Goal: Connect with others: Connect with others

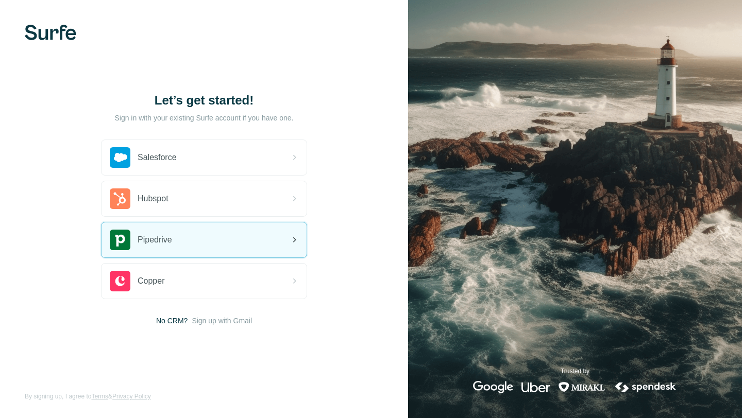
click at [249, 250] on div "Pipedrive" at bounding box center [204, 240] width 205 height 35
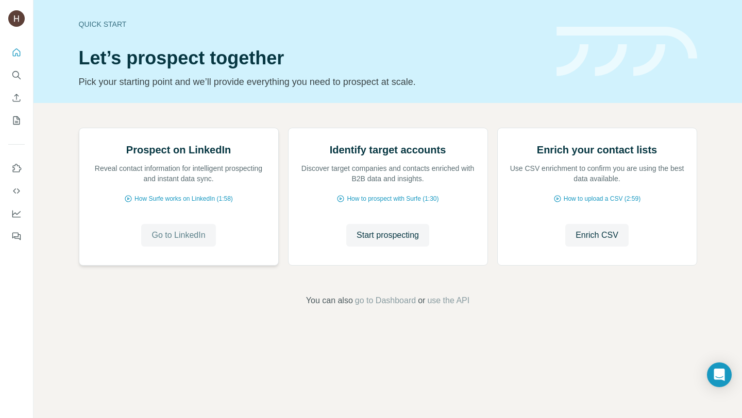
click at [191, 242] on span "Go to LinkedIn" at bounding box center [178, 235] width 54 height 12
